Goal: Task Accomplishment & Management: Manage account settings

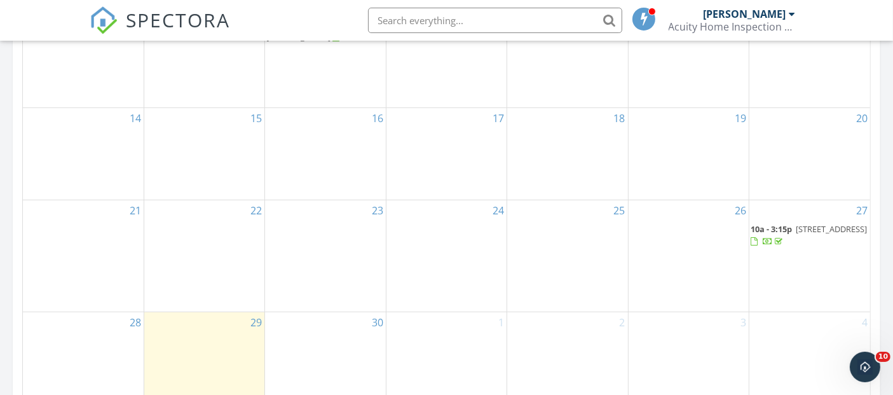
scroll to position [777, 0]
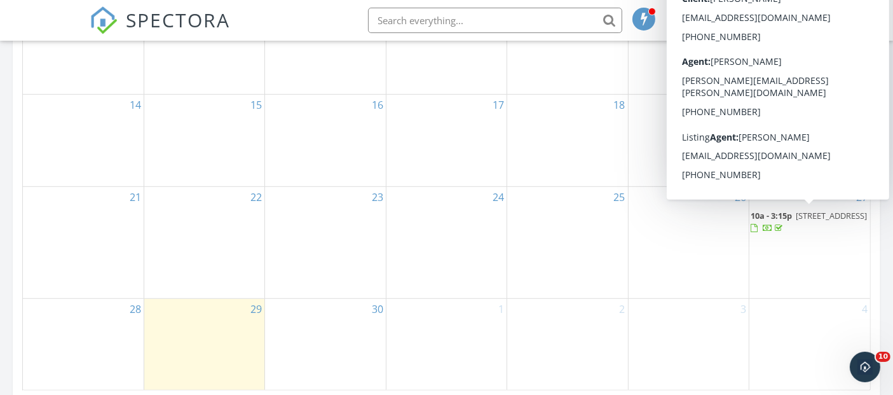
click at [807, 221] on span "314 N Lincoln Ave, Park Ridge 60068" at bounding box center [831, 215] width 71 height 11
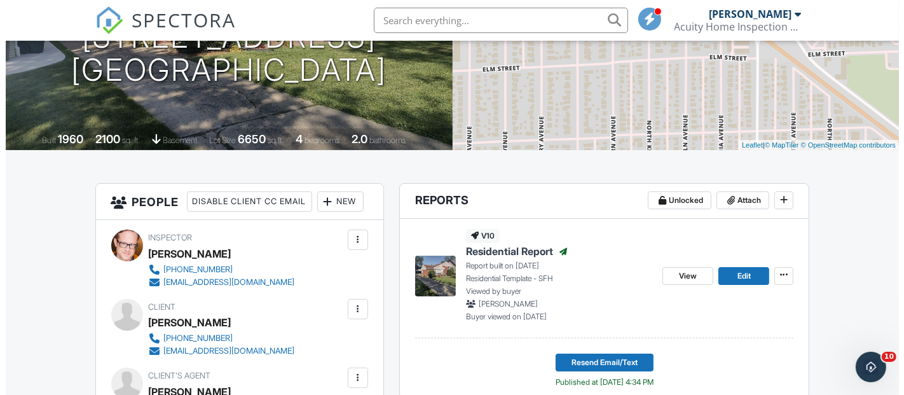
scroll to position [212, 0]
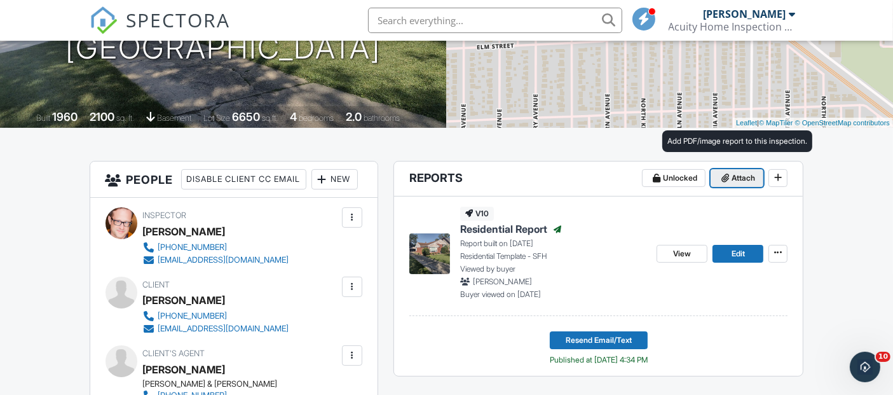
click at [732, 175] on span "Attach" at bounding box center [744, 178] width 24 height 13
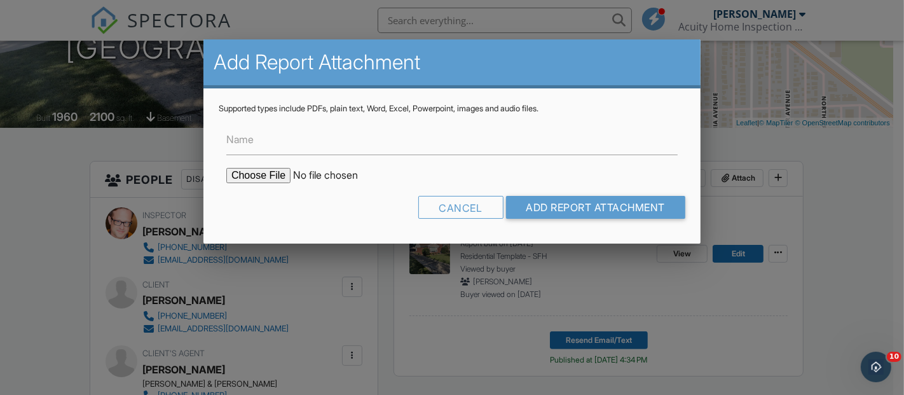
click at [240, 172] on input "file" at bounding box center [334, 175] width 216 height 15
type input "C:\fakepath\ClientReport169220.pdf"
click at [332, 126] on input "Name" at bounding box center [451, 139] width 451 height 31
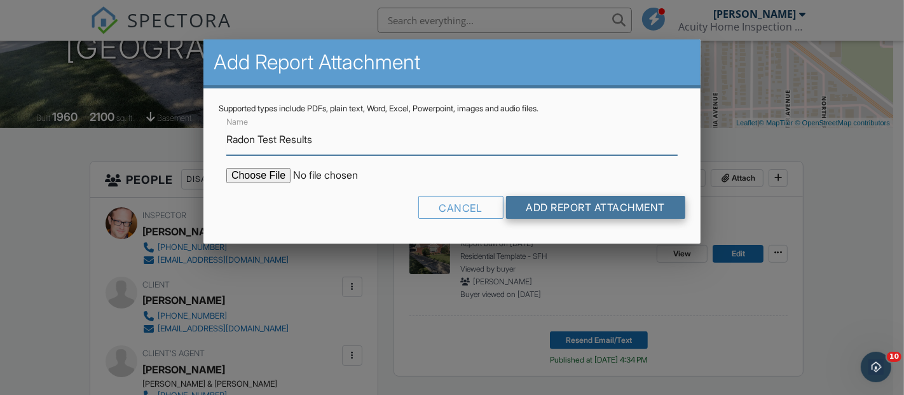
type input "Radon Test Results"
click at [593, 208] on input "Add Report Attachment" at bounding box center [596, 207] width 180 height 23
